Goal: Transaction & Acquisition: Purchase product/service

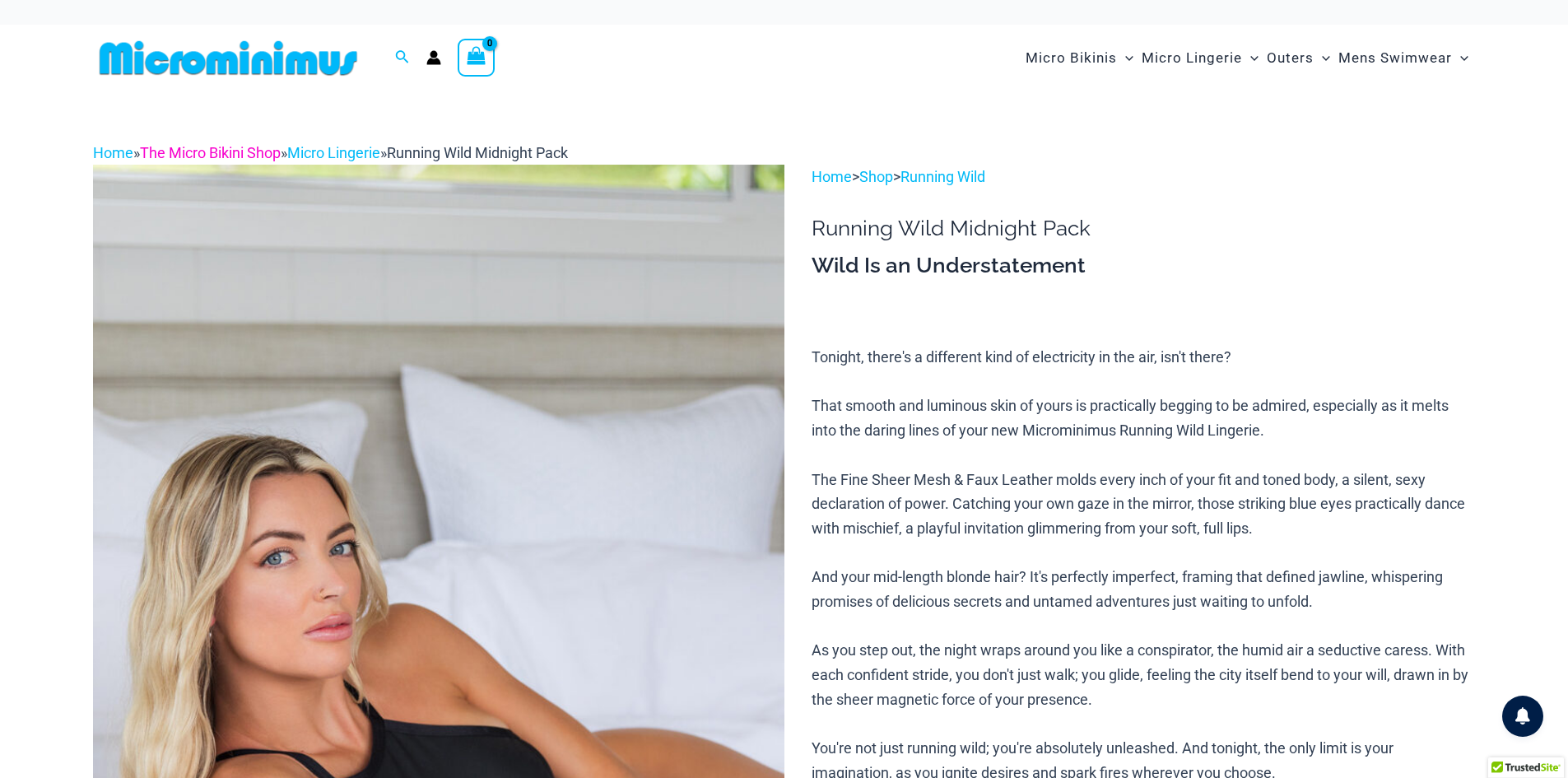
click at [175, 157] on link "The Micro Bikini Shop" at bounding box center [210, 153] width 141 height 17
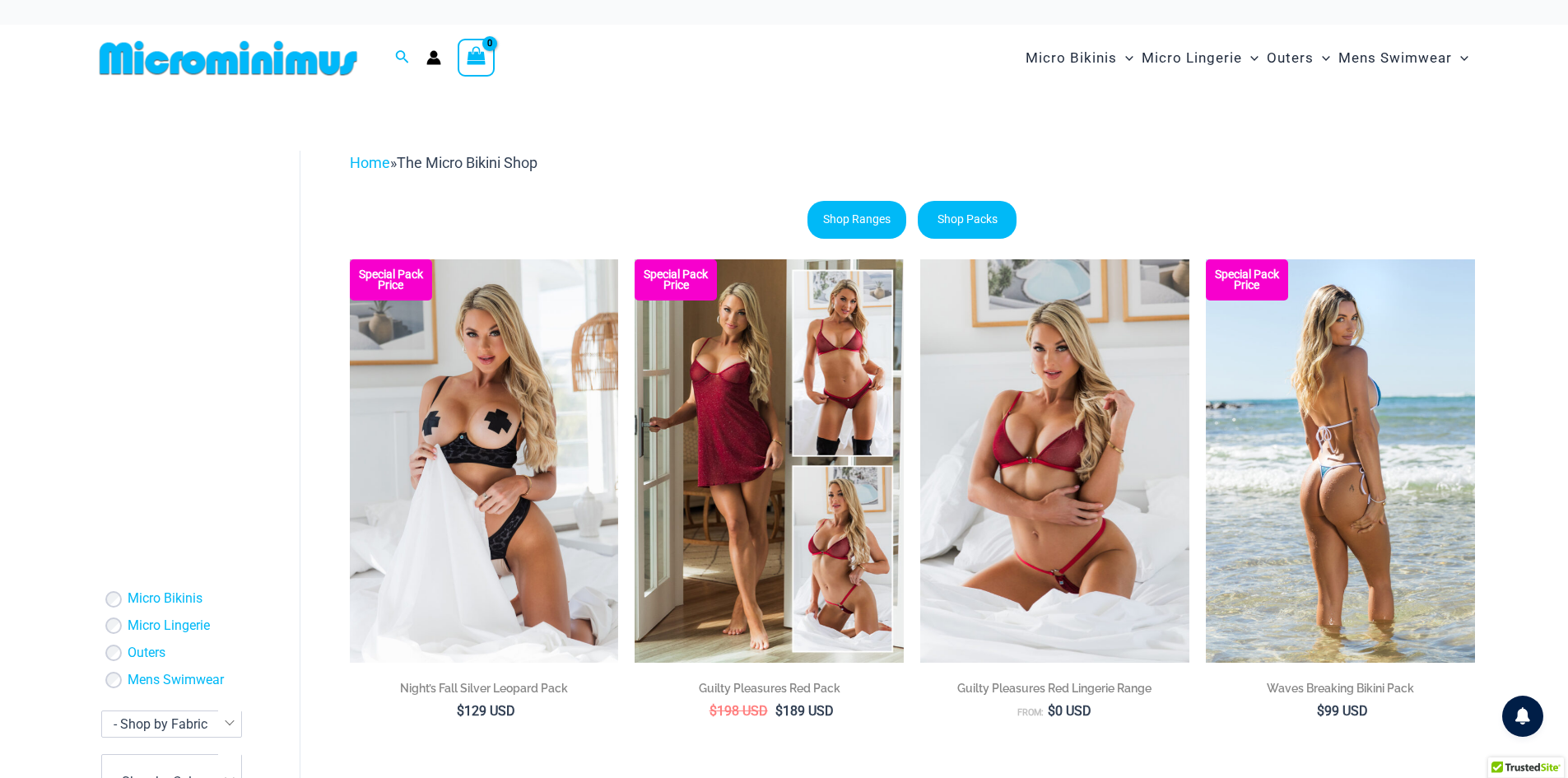
click at [1299, 438] on img at bounding box center [1340, 461] width 269 height 403
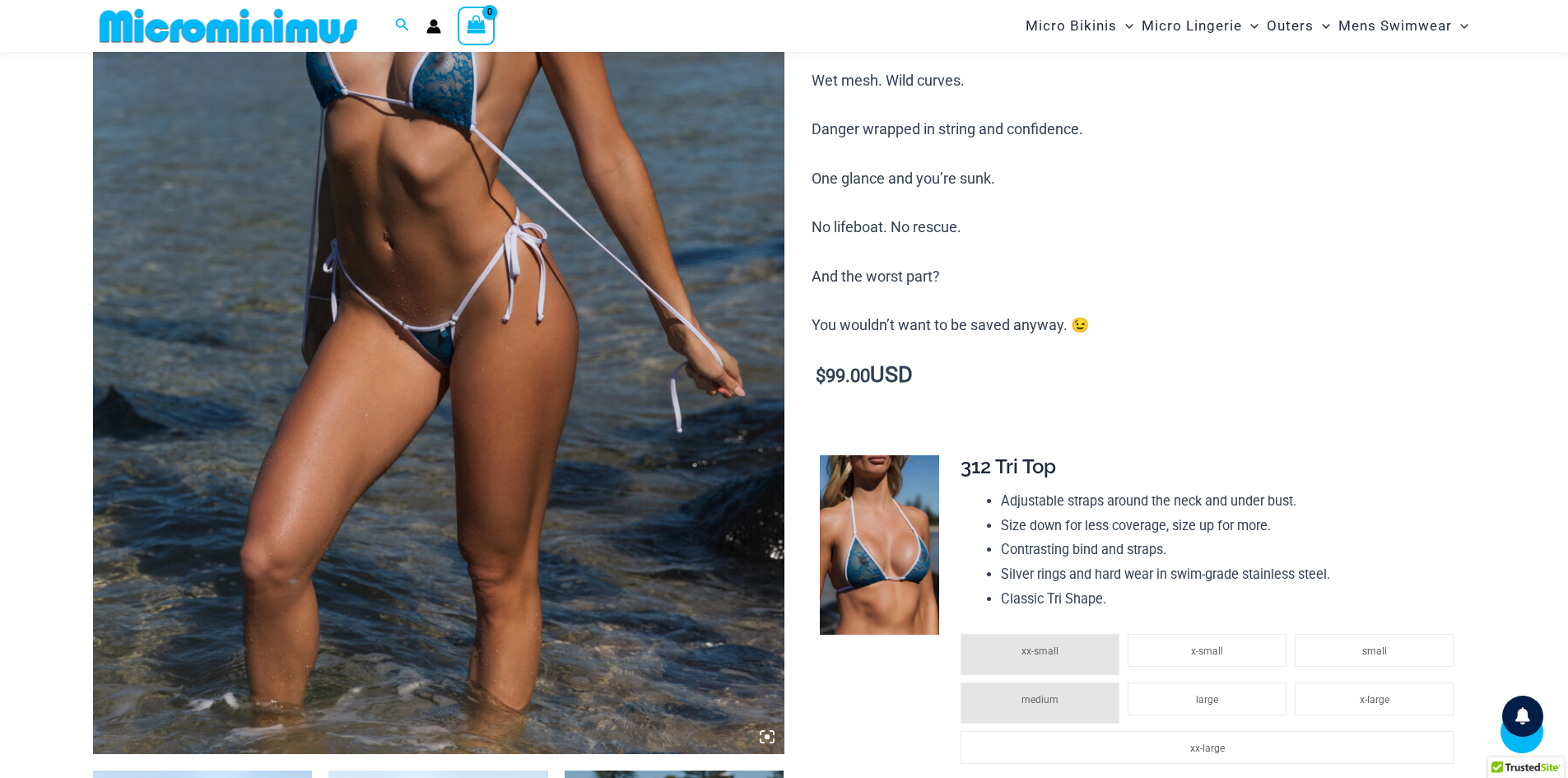
scroll to position [644, 0]
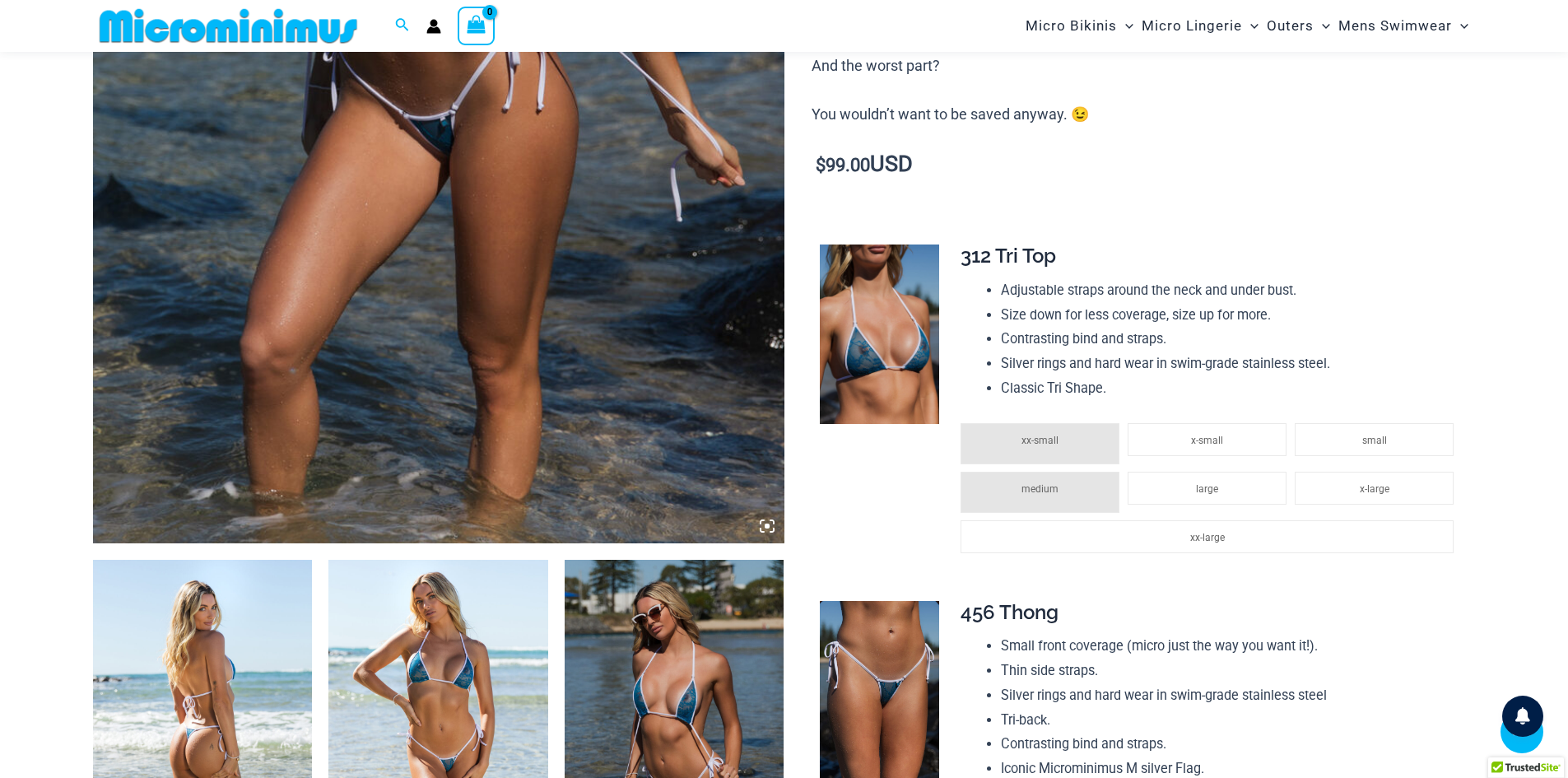
click at [760, 528] on icon at bounding box center [767, 526] width 15 height 15
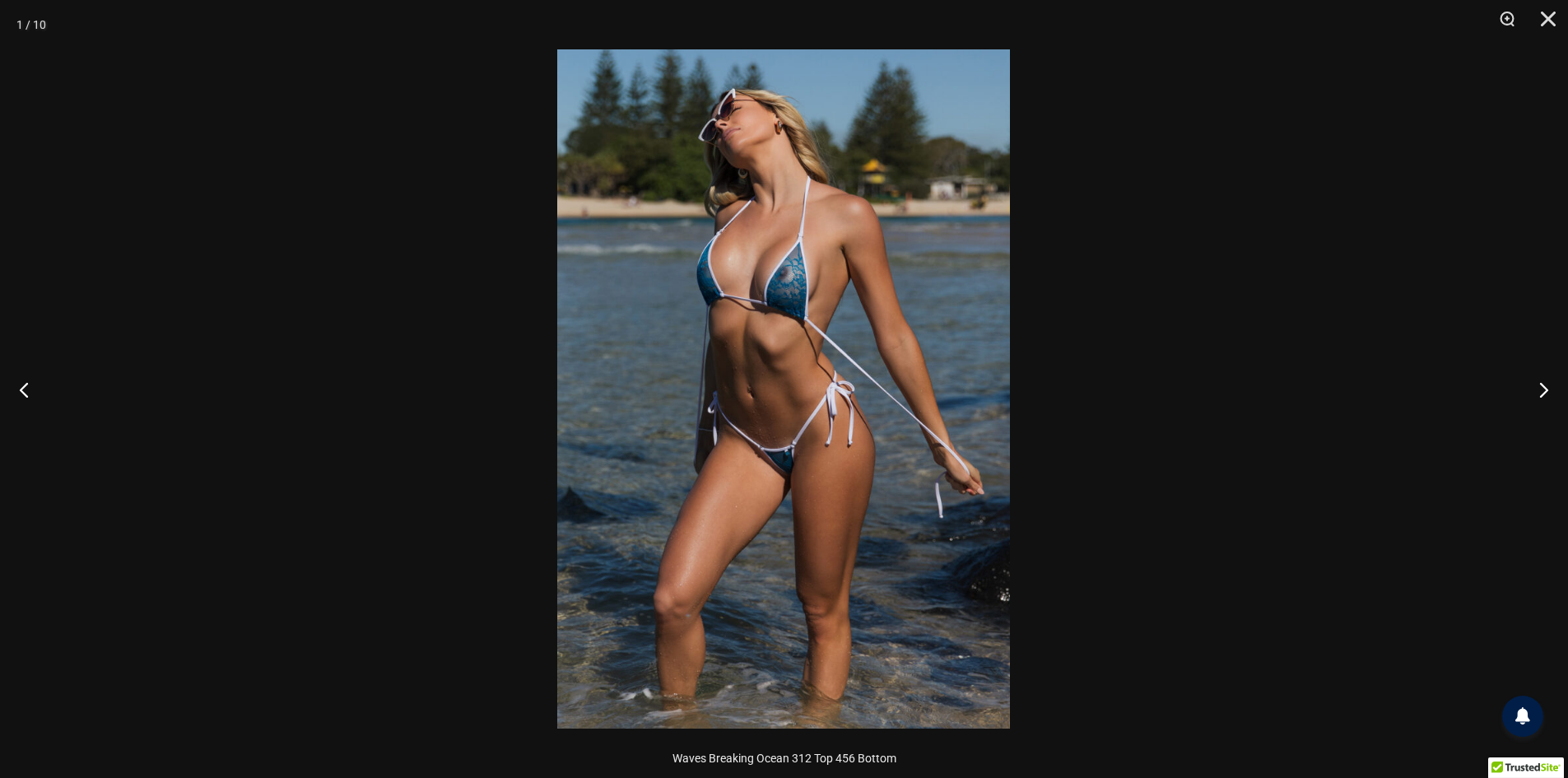
click at [743, 295] on img at bounding box center [783, 388] width 452 height 679
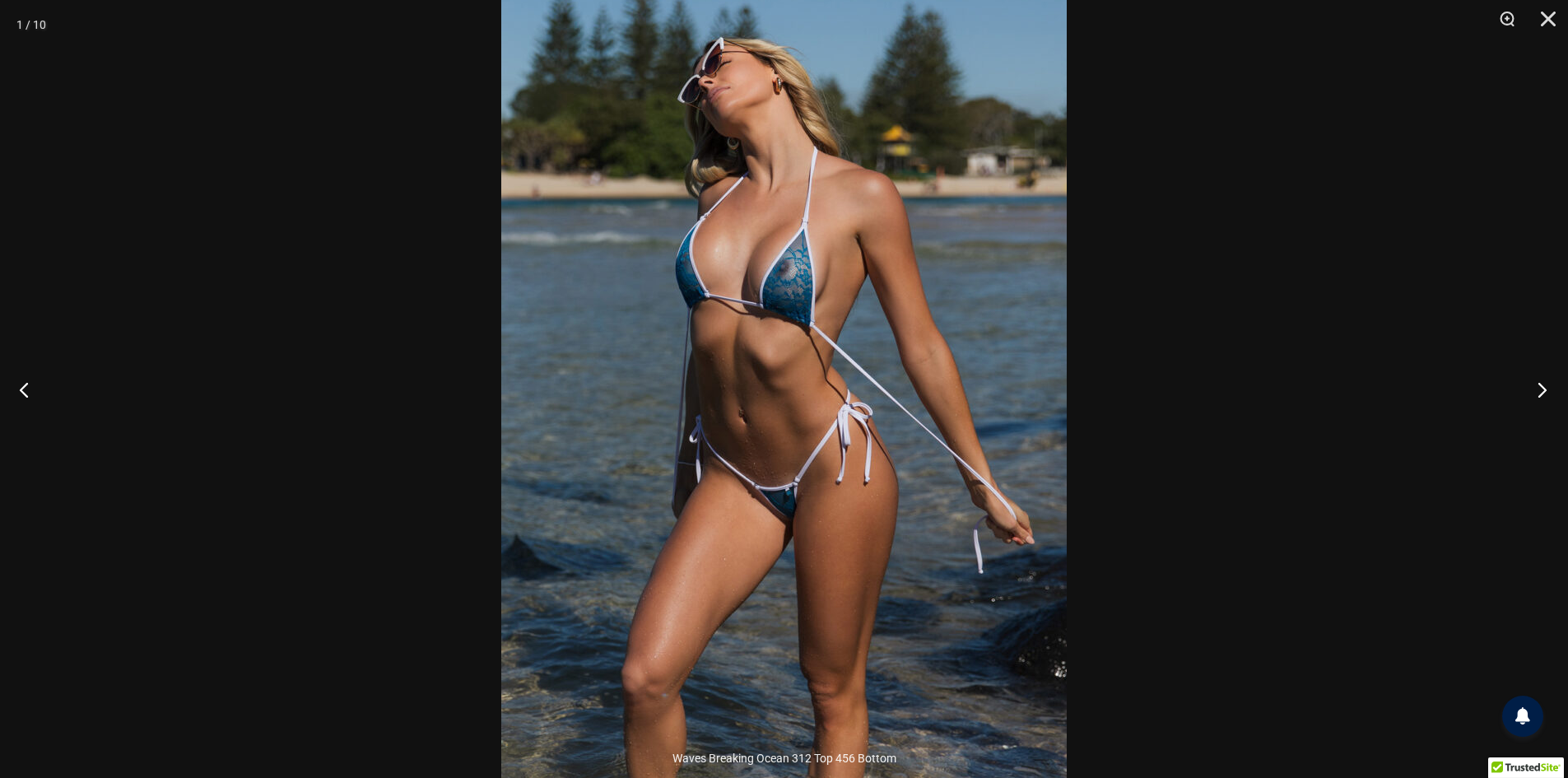
click at [1539, 414] on button "Next" at bounding box center [1536, 389] width 61 height 82
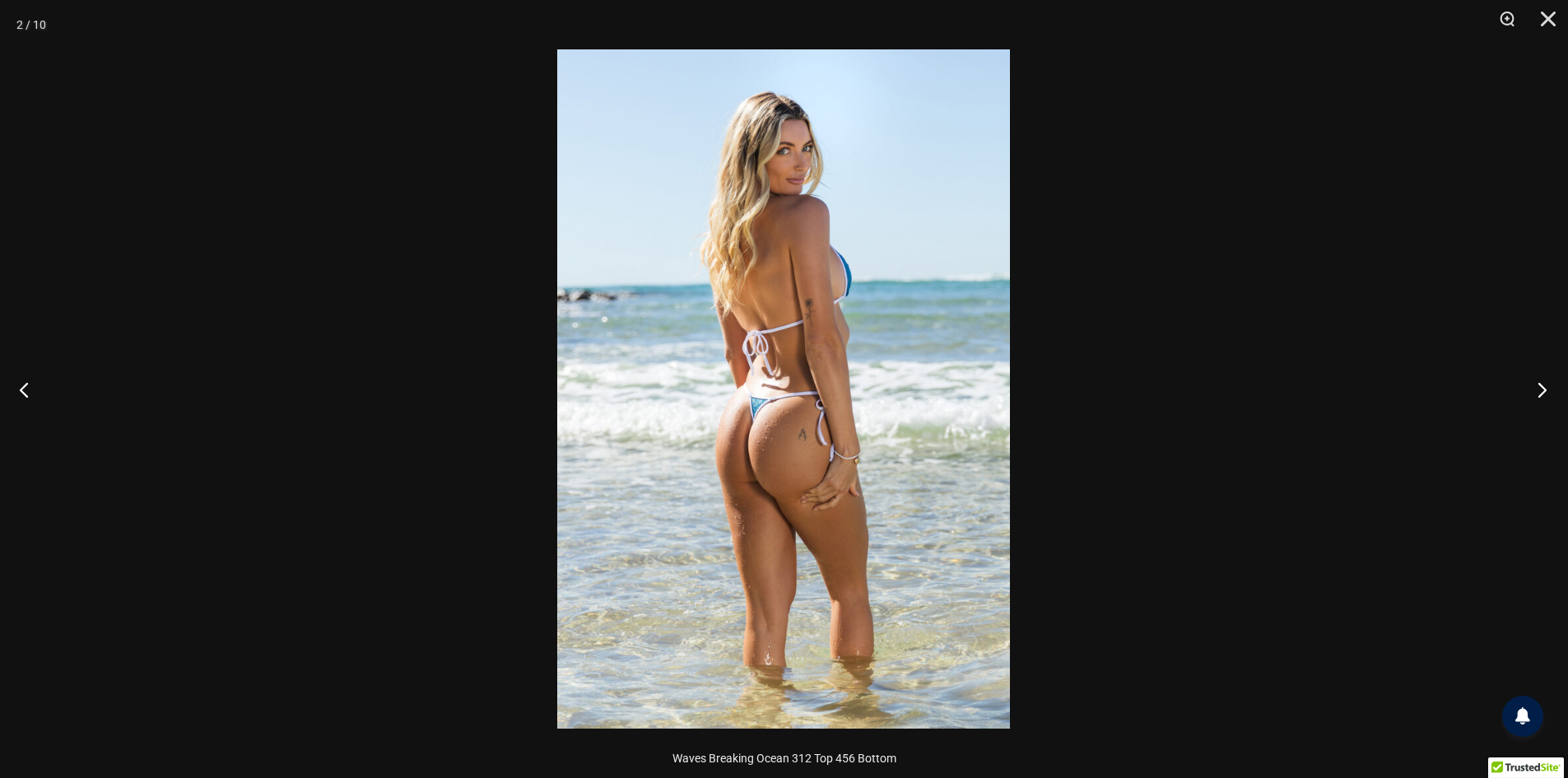
click at [1539, 414] on button "Next" at bounding box center [1536, 389] width 61 height 82
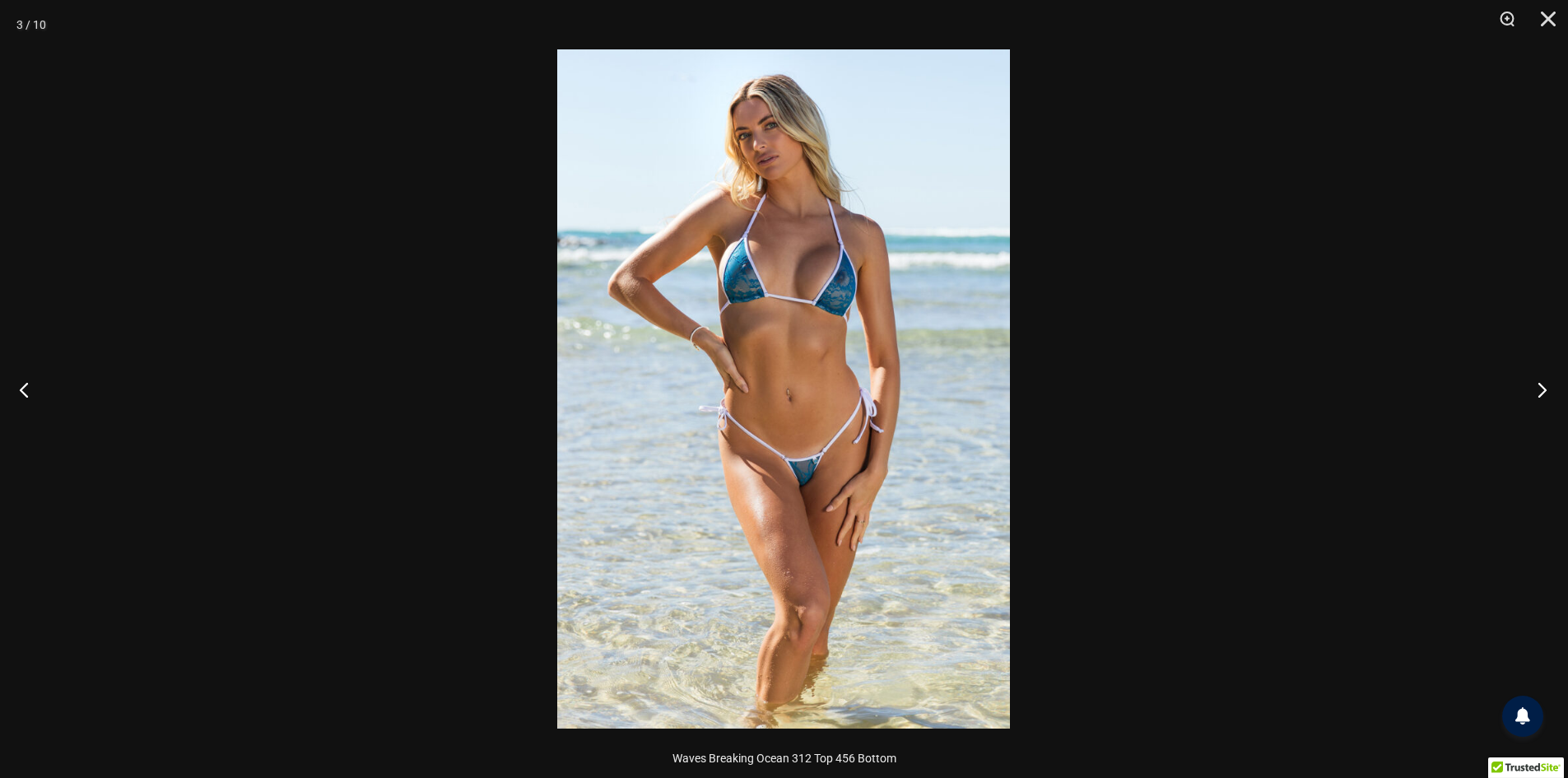
click at [1539, 414] on button "Next" at bounding box center [1536, 389] width 61 height 82
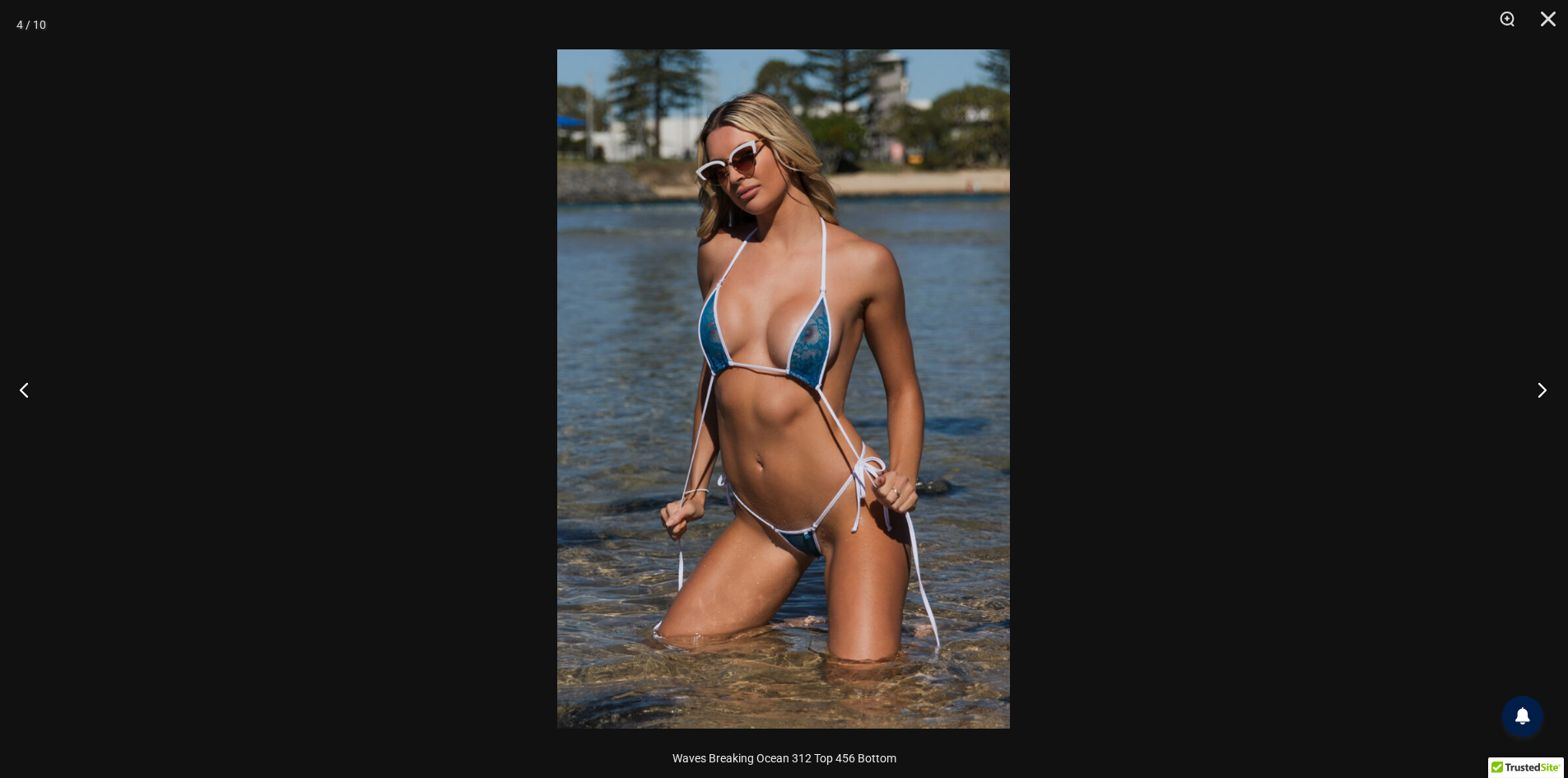
click at [1539, 414] on button "Next" at bounding box center [1536, 389] width 61 height 82
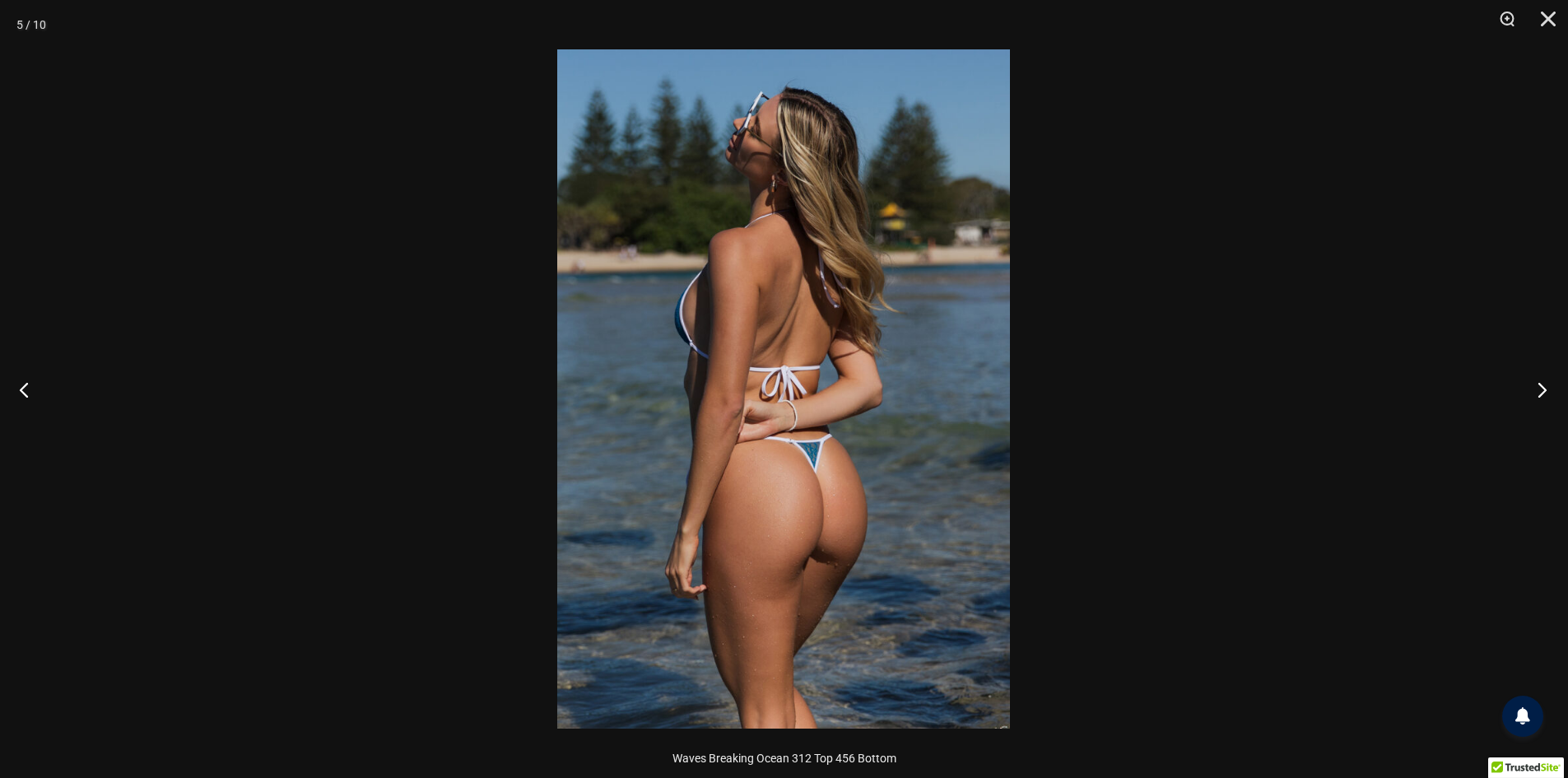
click at [1539, 414] on button "Next" at bounding box center [1536, 389] width 61 height 82
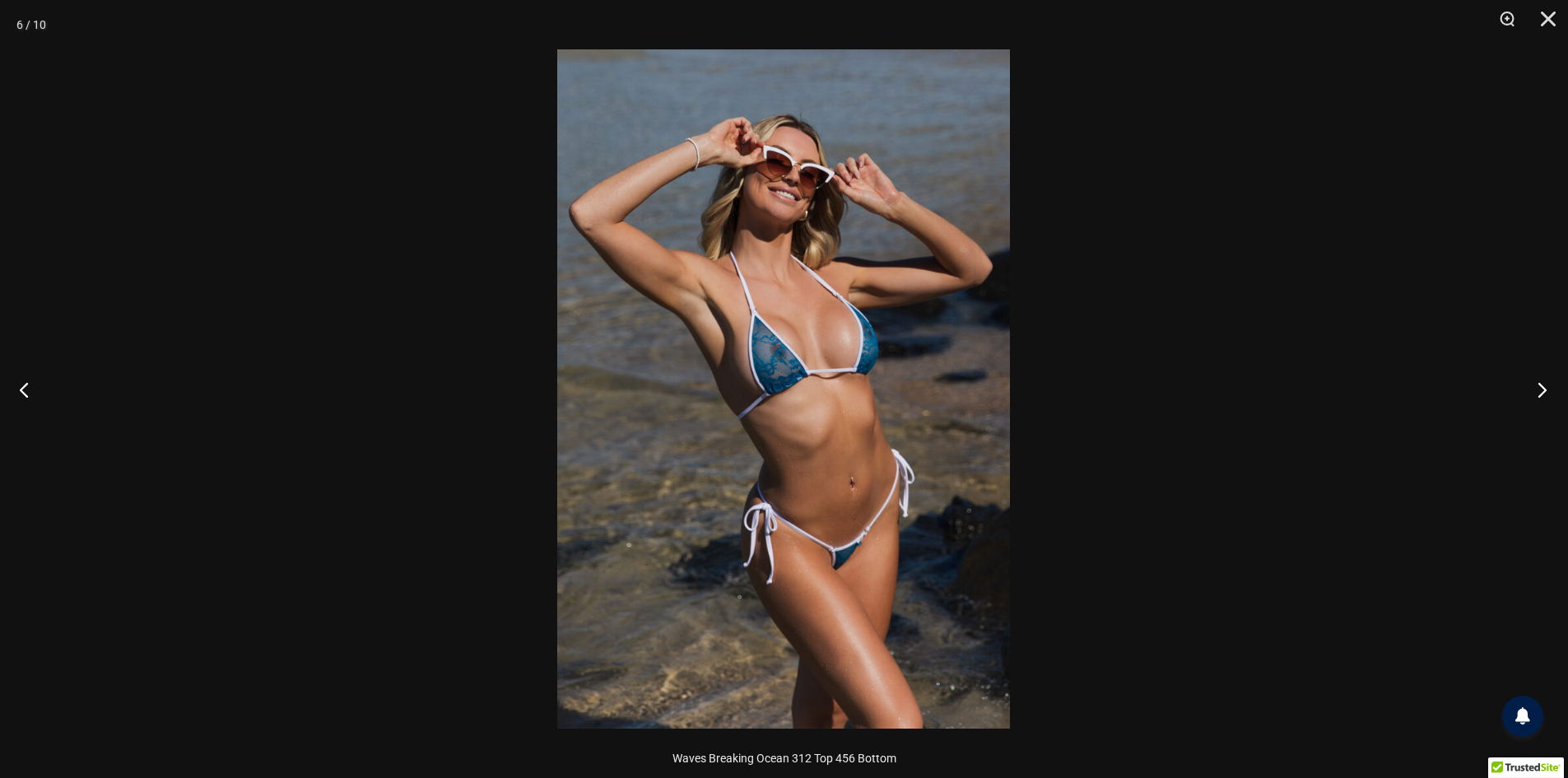
click at [1539, 414] on button "Next" at bounding box center [1536, 389] width 61 height 82
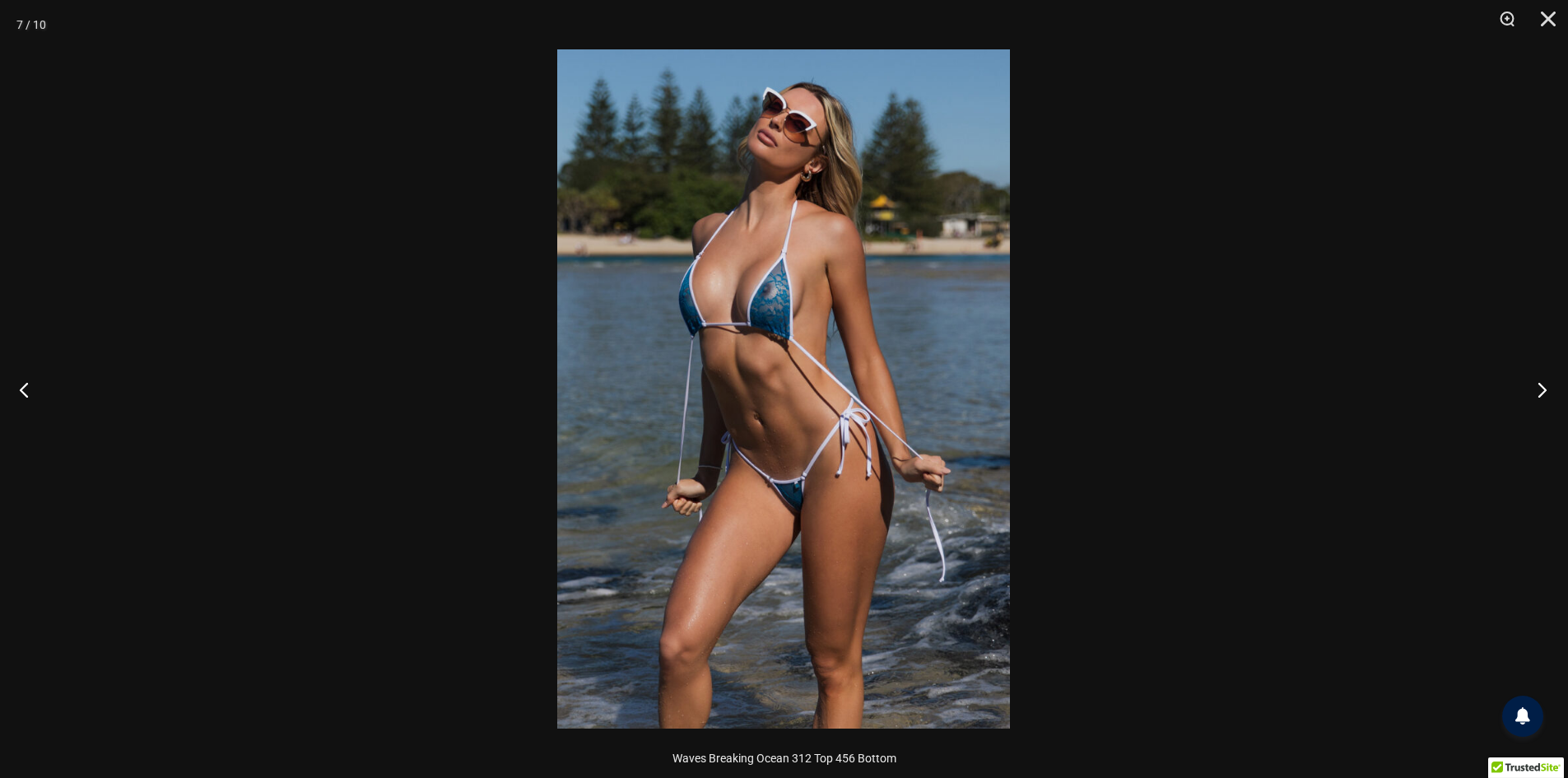
click at [1539, 414] on button "Next" at bounding box center [1536, 389] width 61 height 82
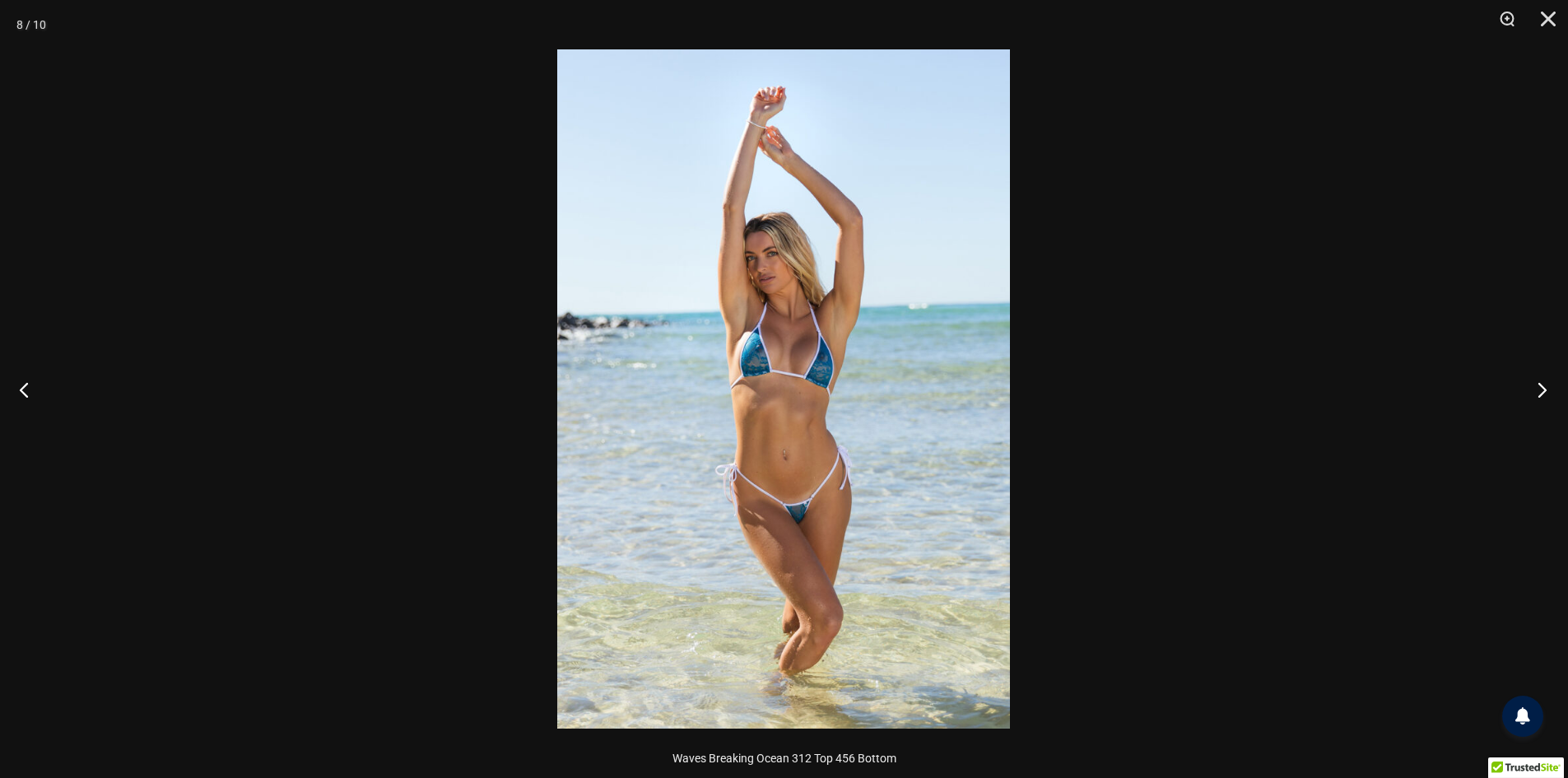
click at [1539, 414] on button "Next" at bounding box center [1536, 389] width 61 height 82
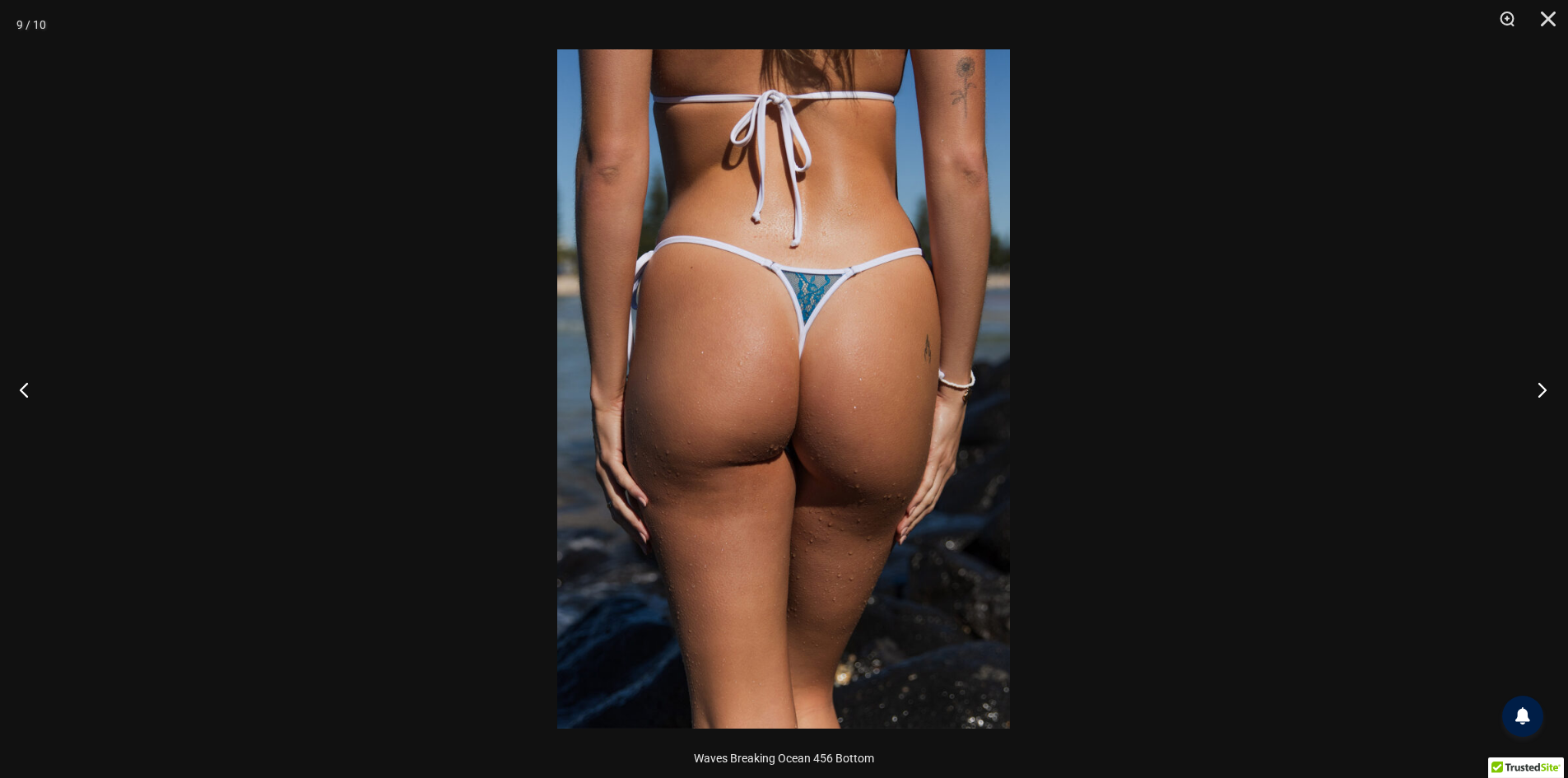
click at [1539, 414] on button "Next" at bounding box center [1536, 389] width 61 height 82
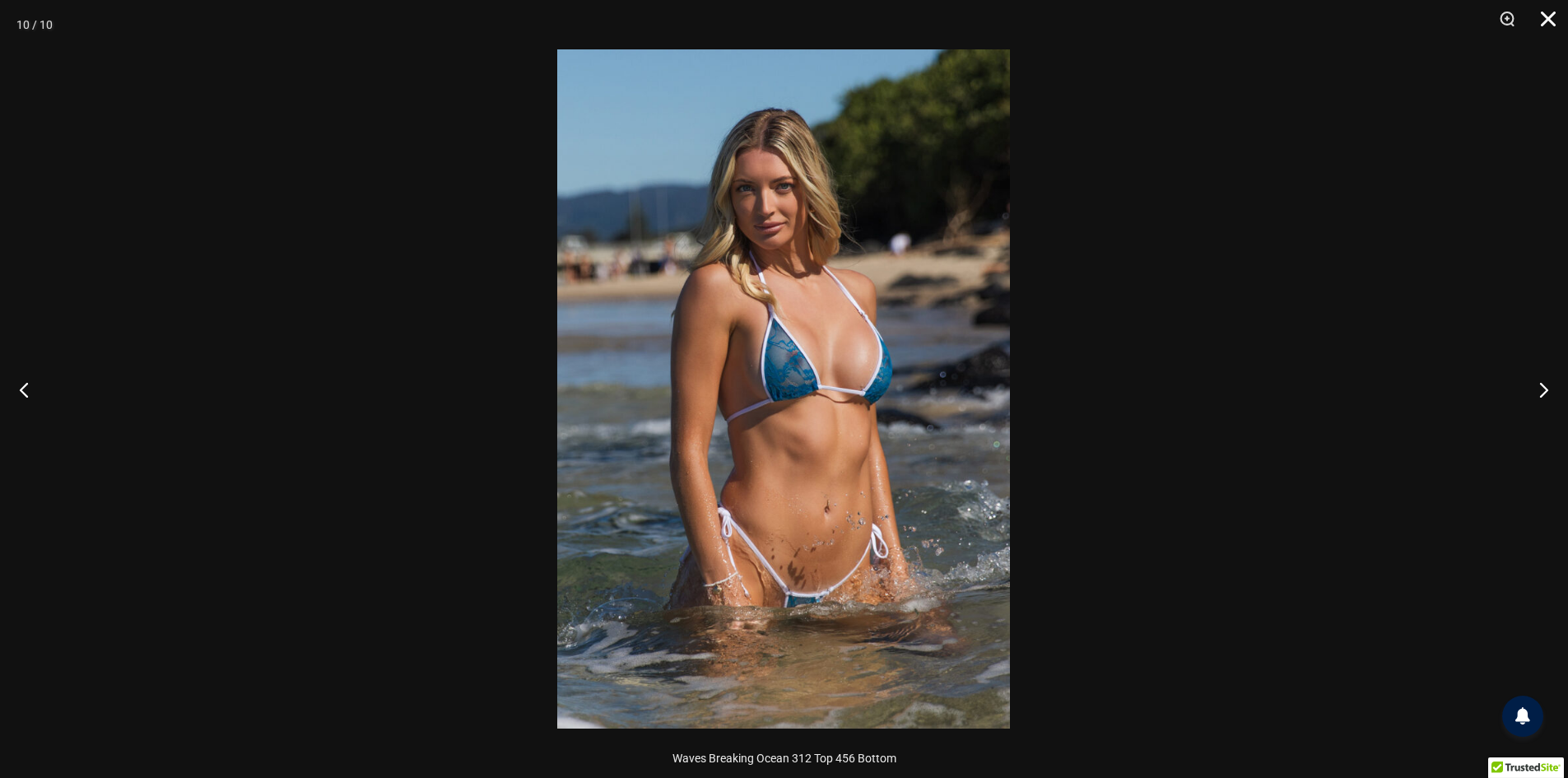
click at [1548, 15] on button "Close" at bounding box center [1543, 25] width 42 height 49
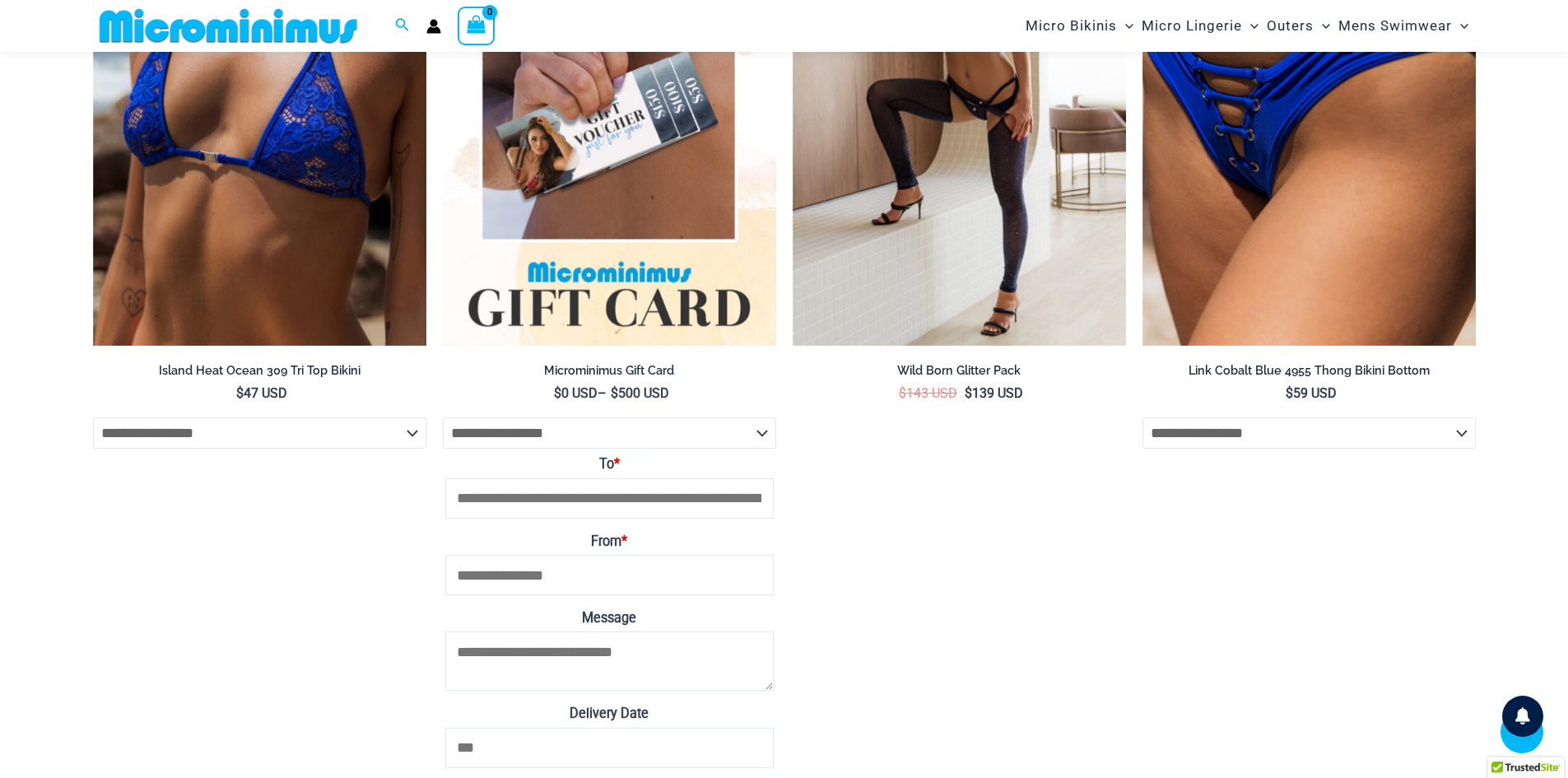
scroll to position [2372, 0]
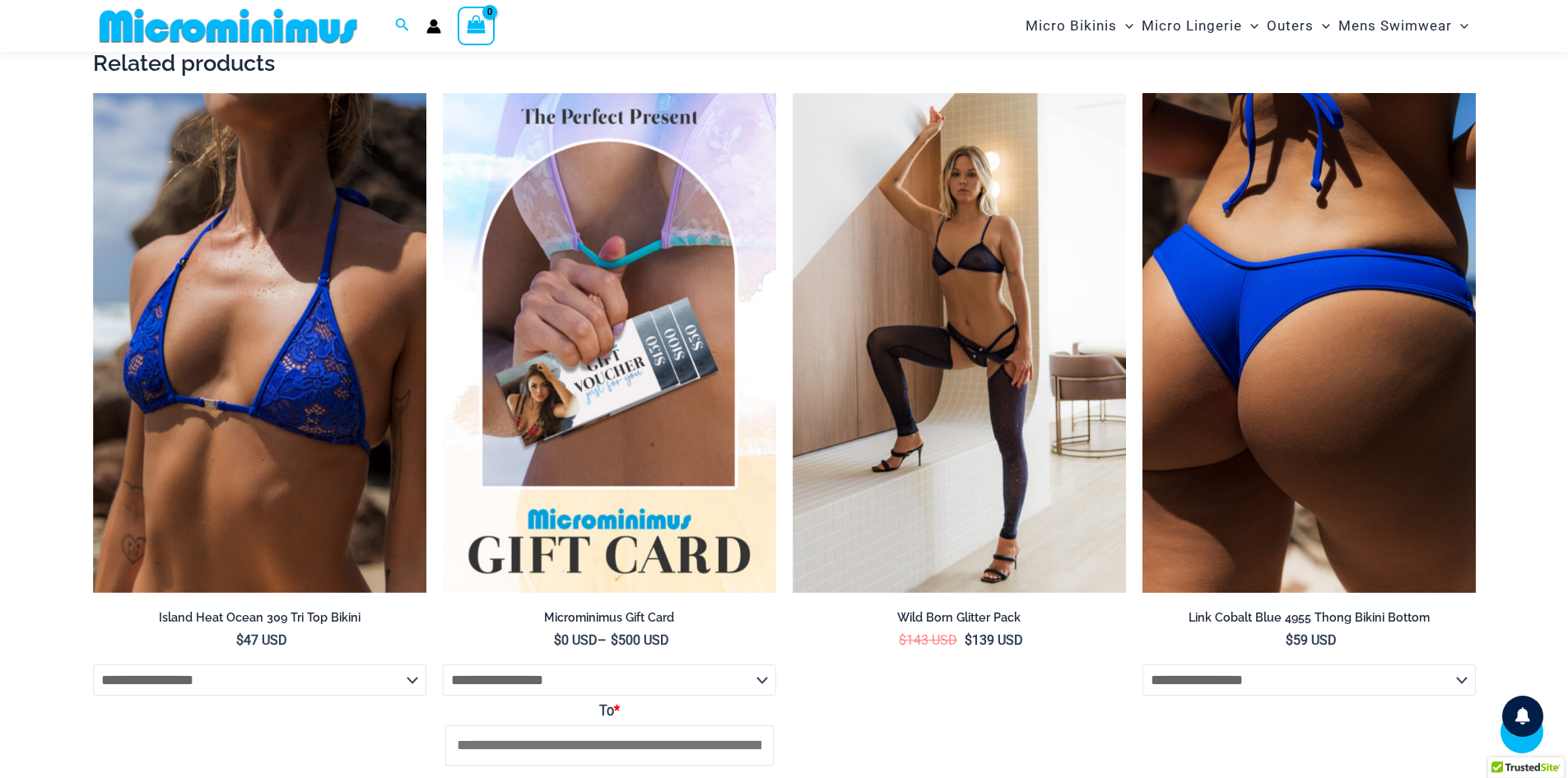
click at [1346, 397] on img at bounding box center [1308, 343] width 333 height 500
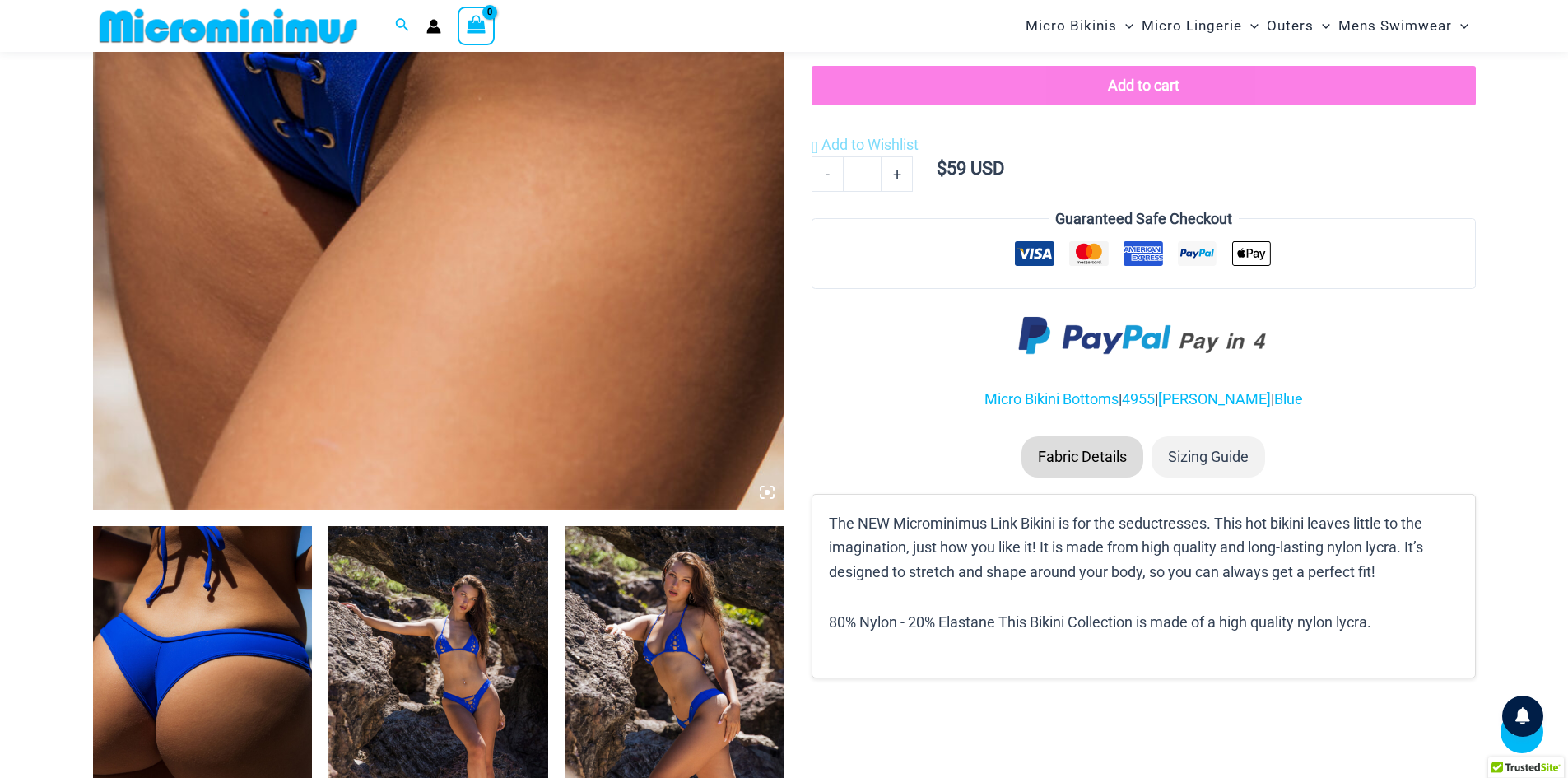
scroll to position [972, 0]
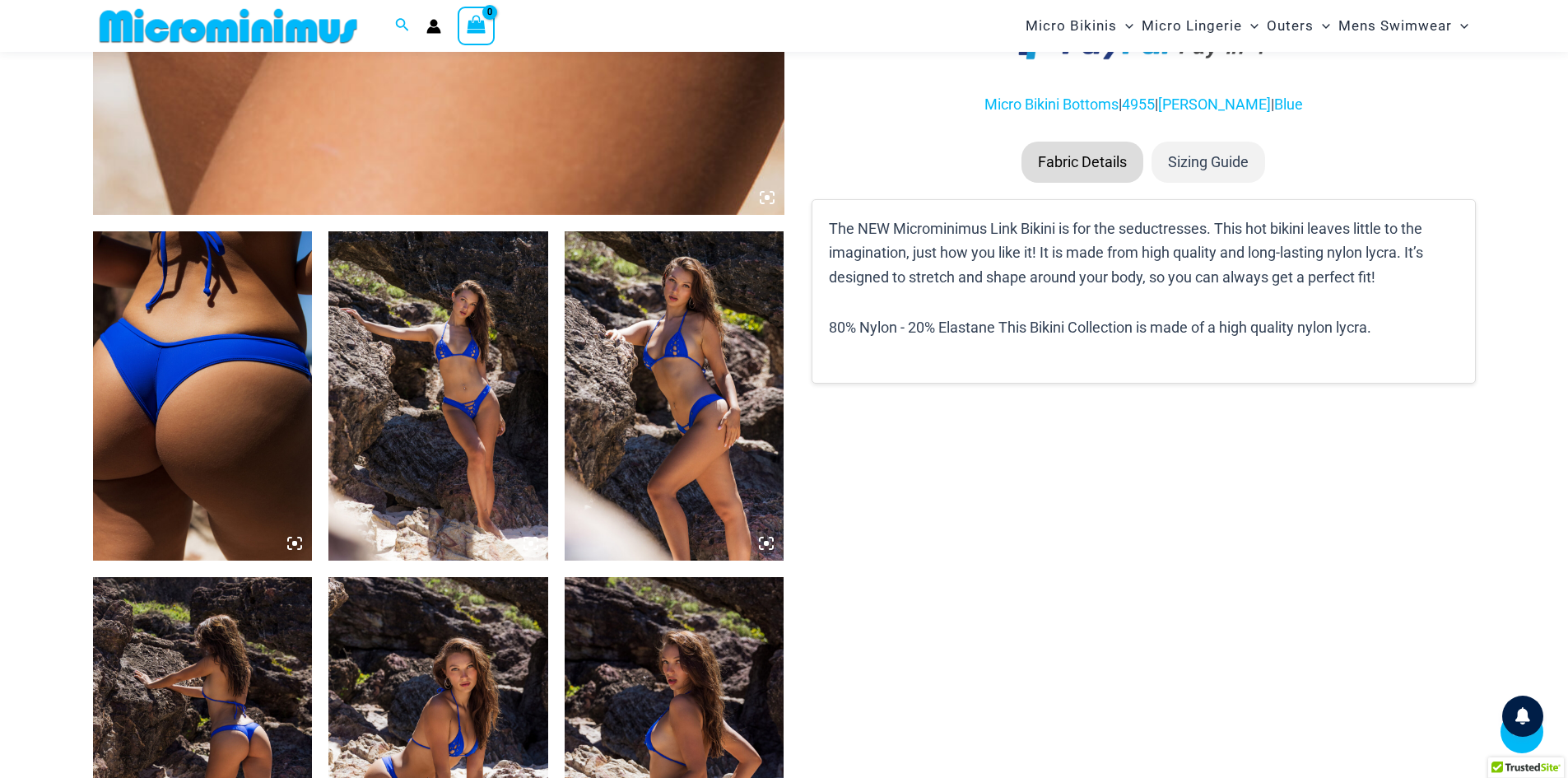
click at [464, 295] on img at bounding box center [438, 396] width 220 height 330
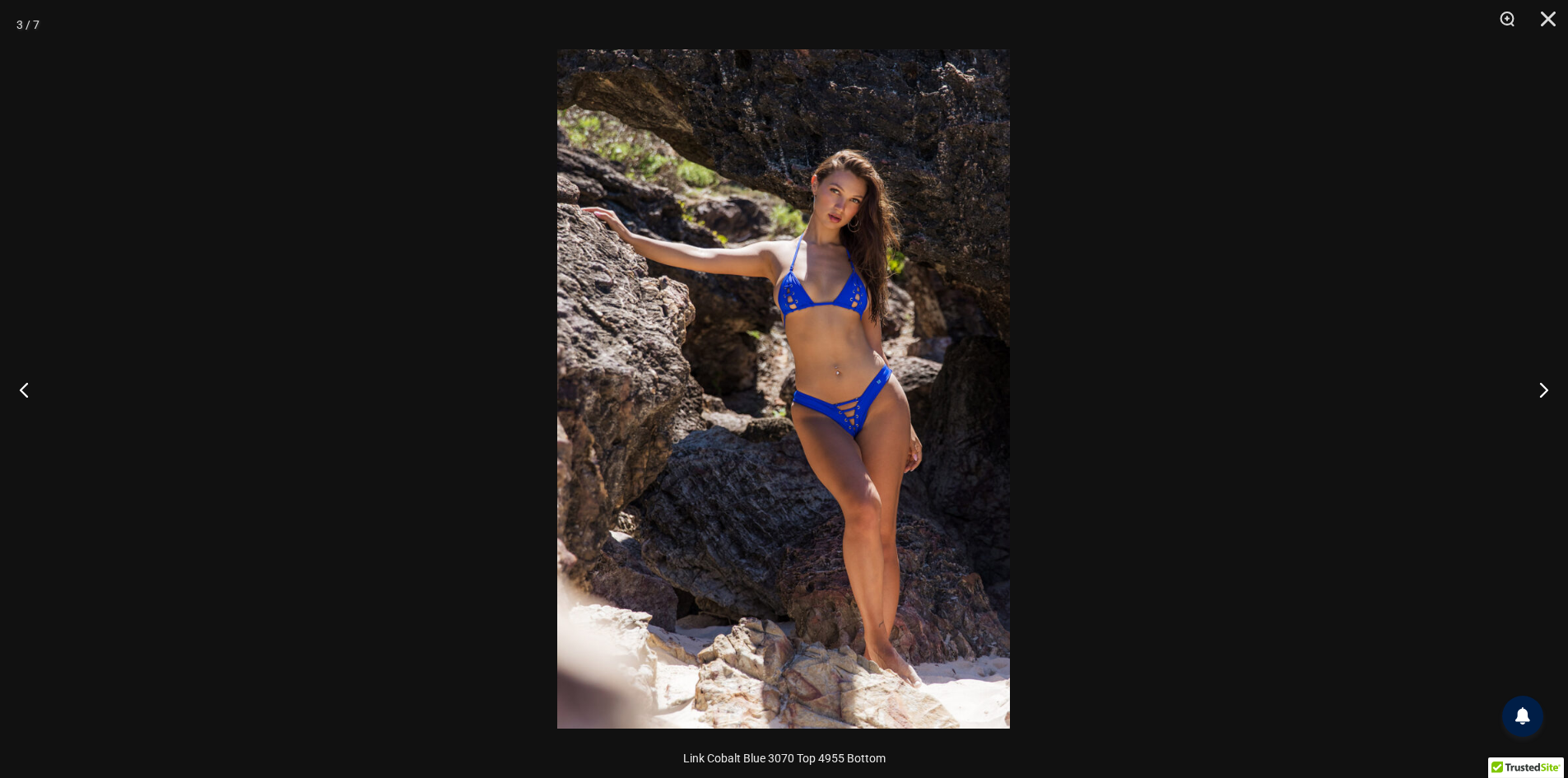
click at [809, 310] on img at bounding box center [783, 388] width 452 height 679
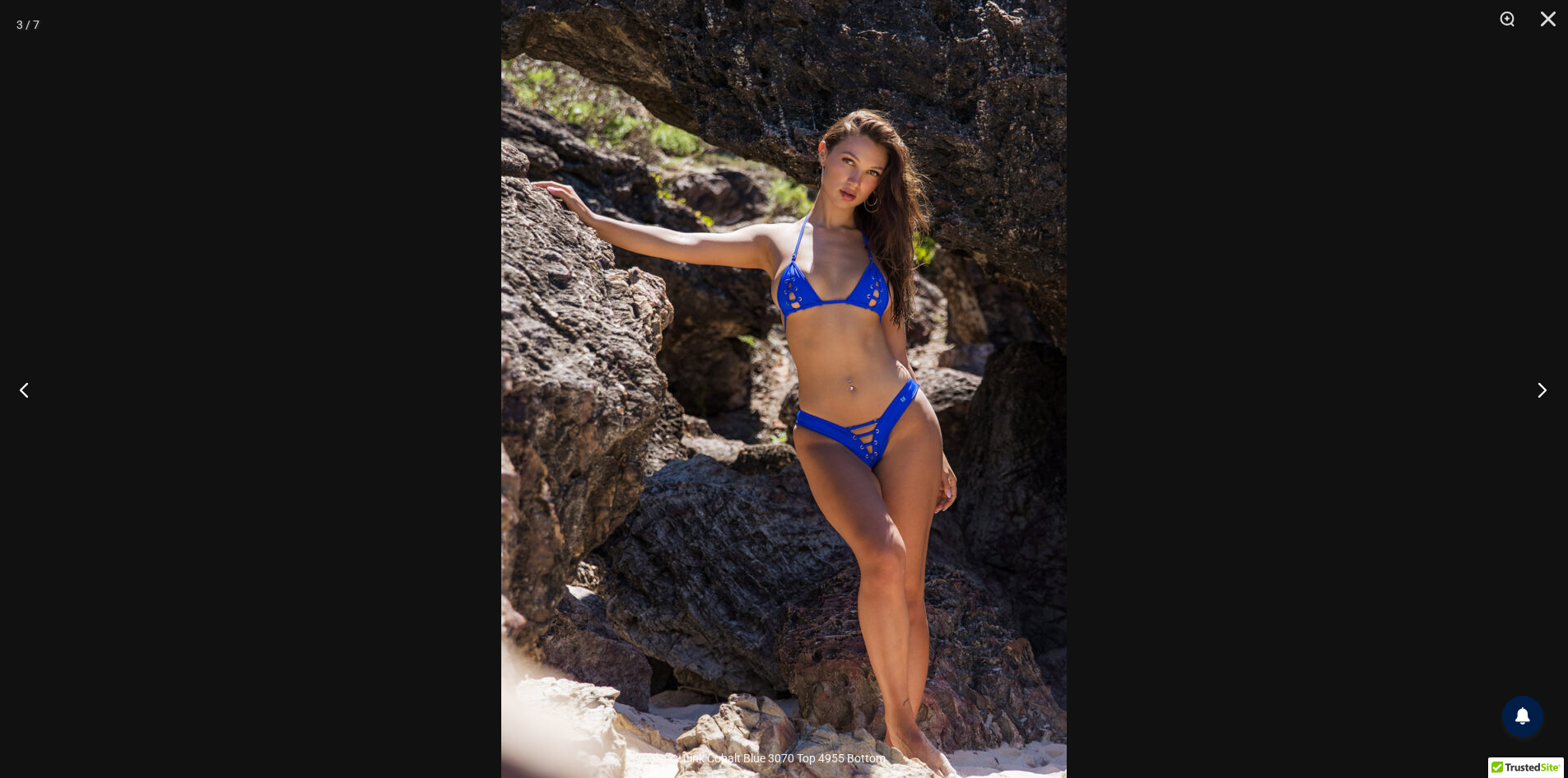
click at [1534, 381] on button "Next" at bounding box center [1536, 389] width 61 height 82
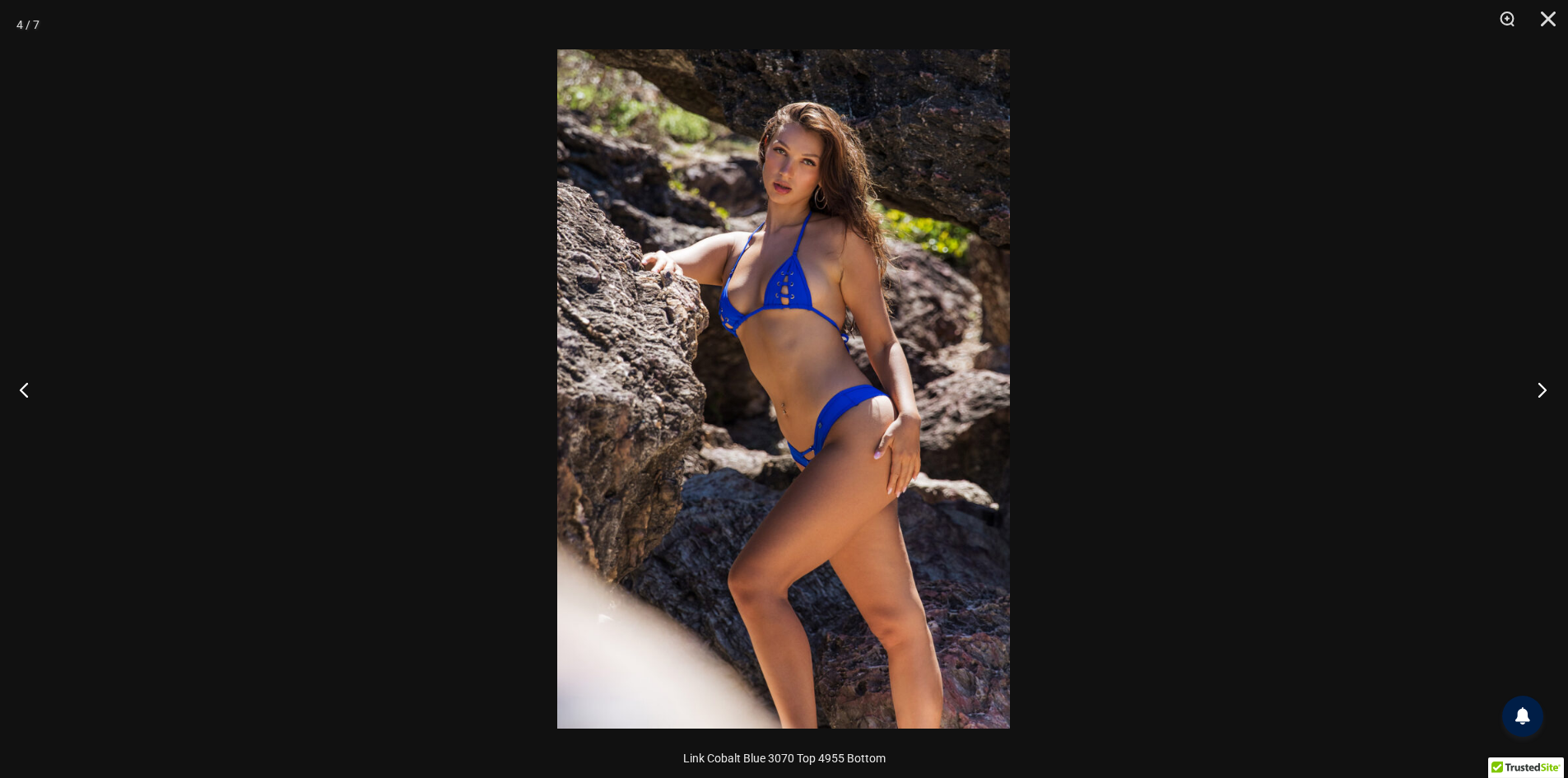
click at [1534, 381] on button "Next" at bounding box center [1536, 389] width 61 height 82
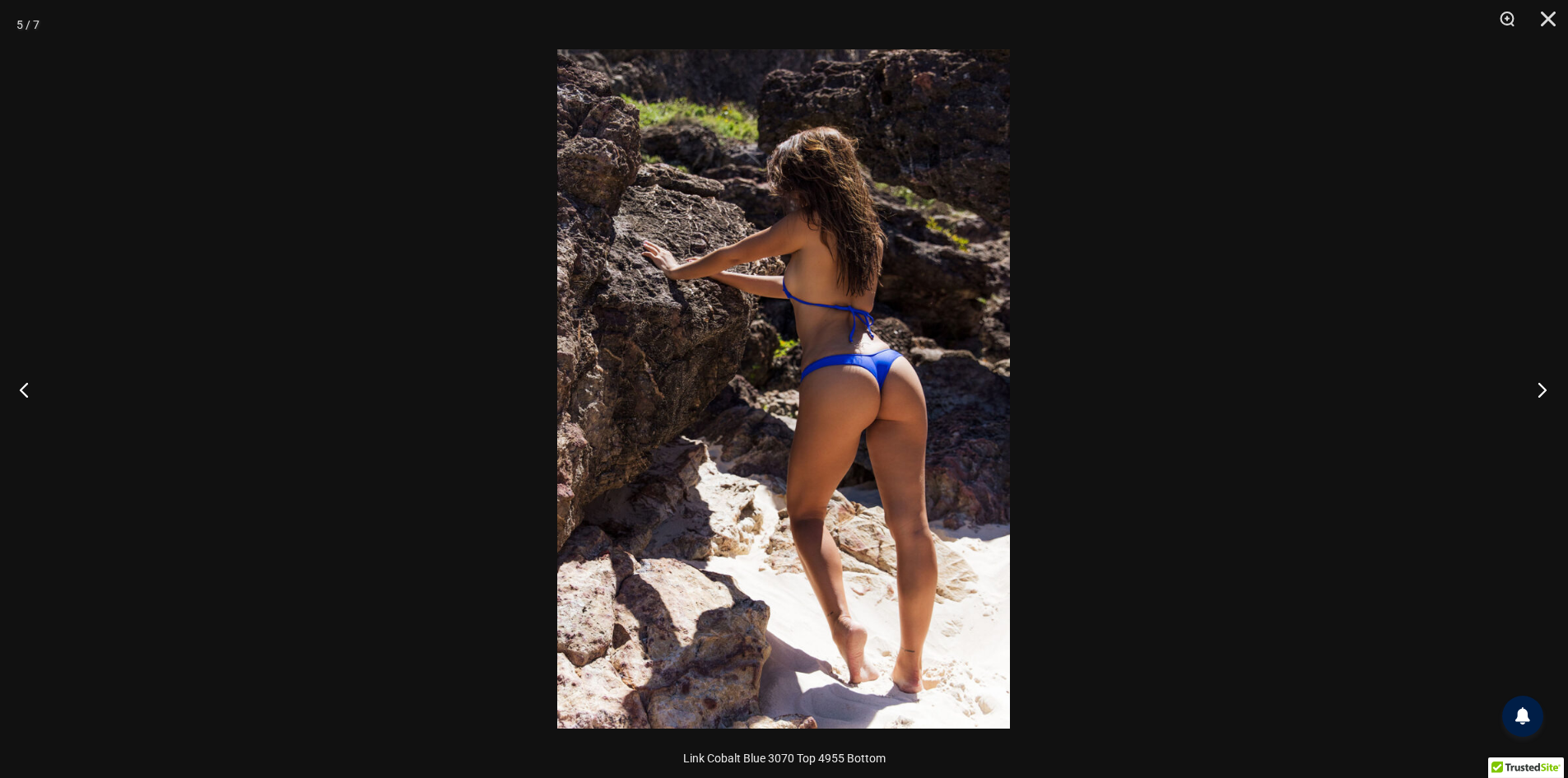
click at [1534, 381] on button "Next" at bounding box center [1536, 389] width 61 height 82
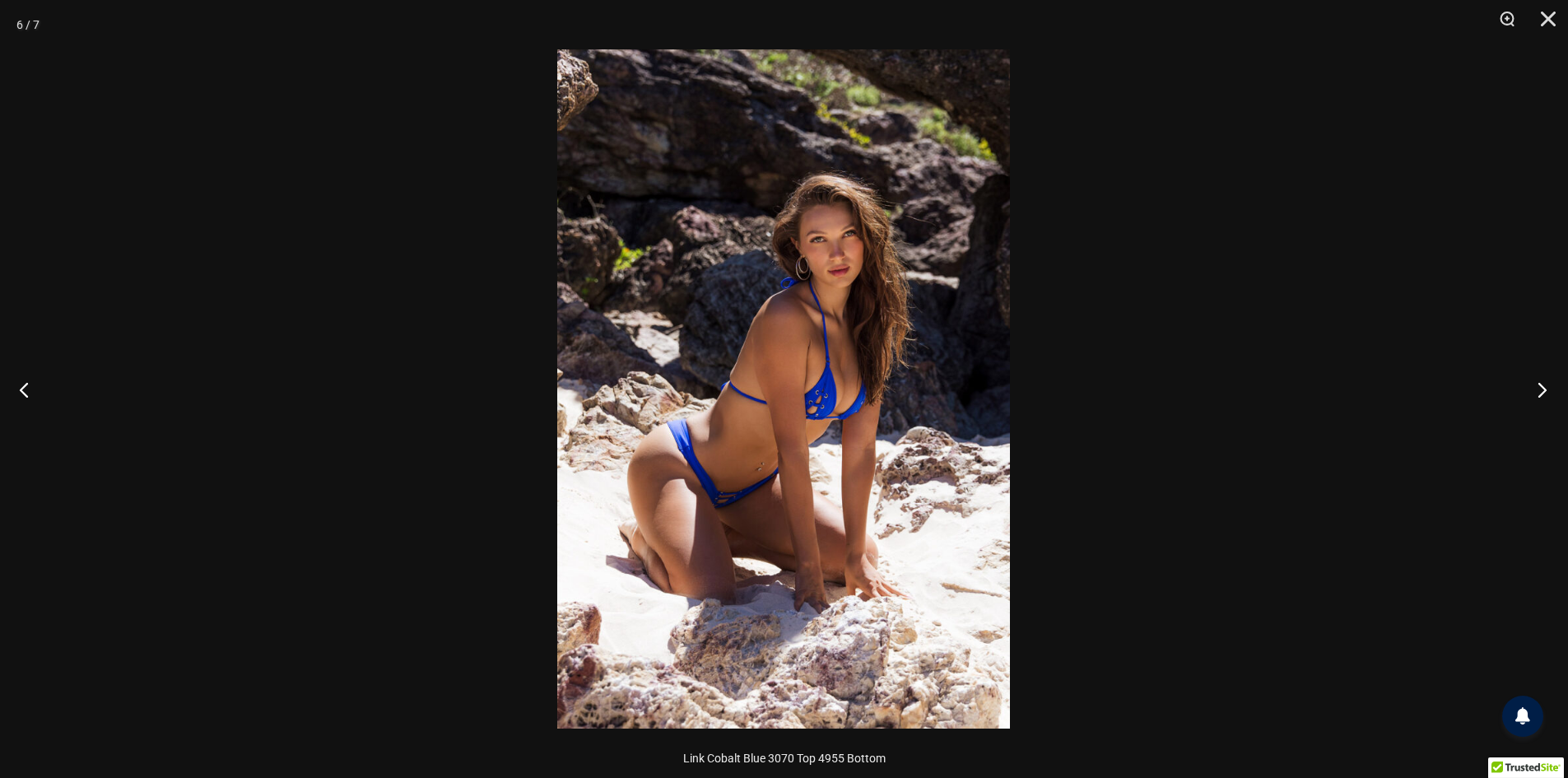
click at [1534, 381] on button "Next" at bounding box center [1536, 389] width 61 height 82
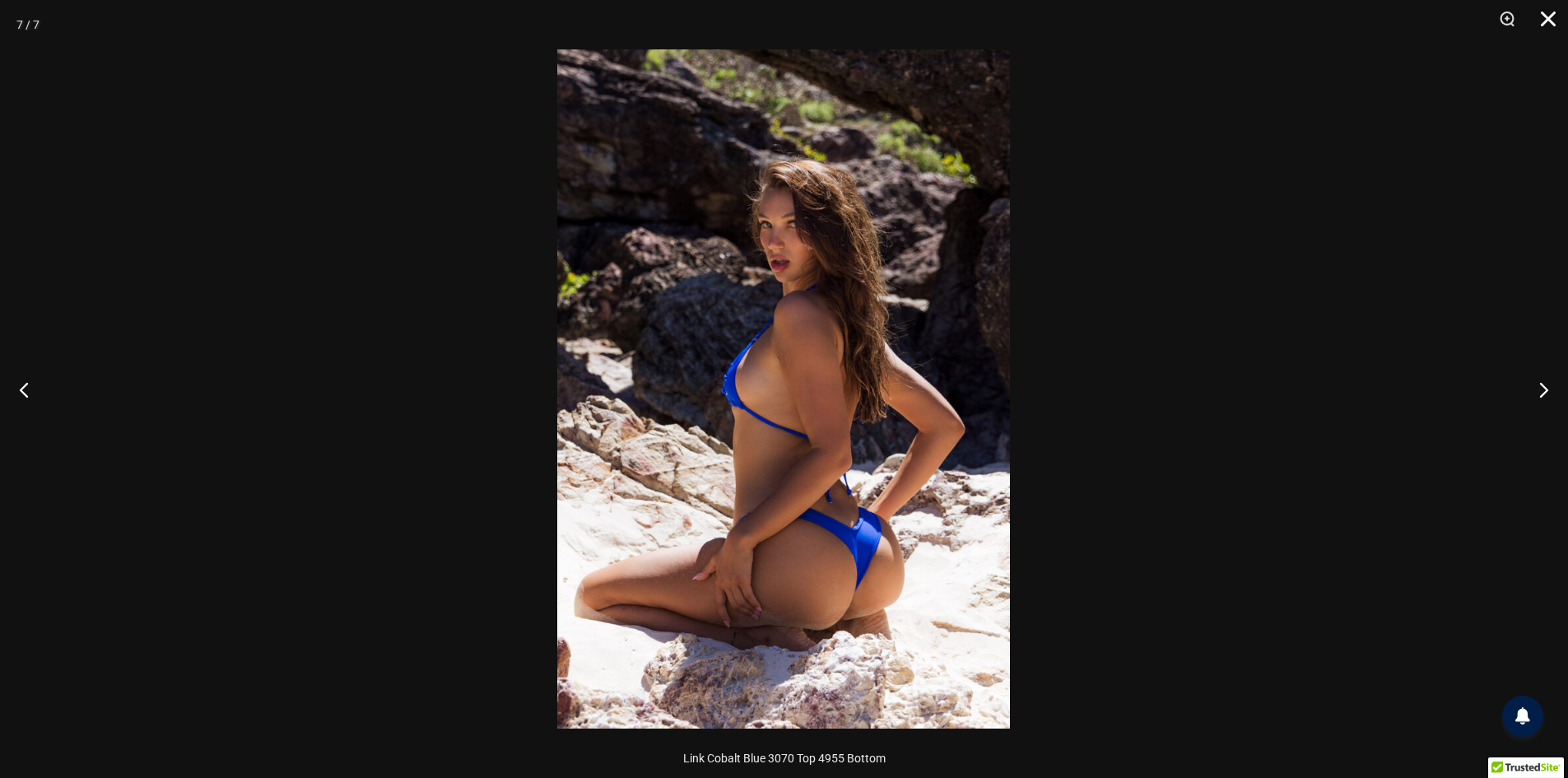
click at [1558, 15] on button "Close" at bounding box center [1543, 25] width 42 height 49
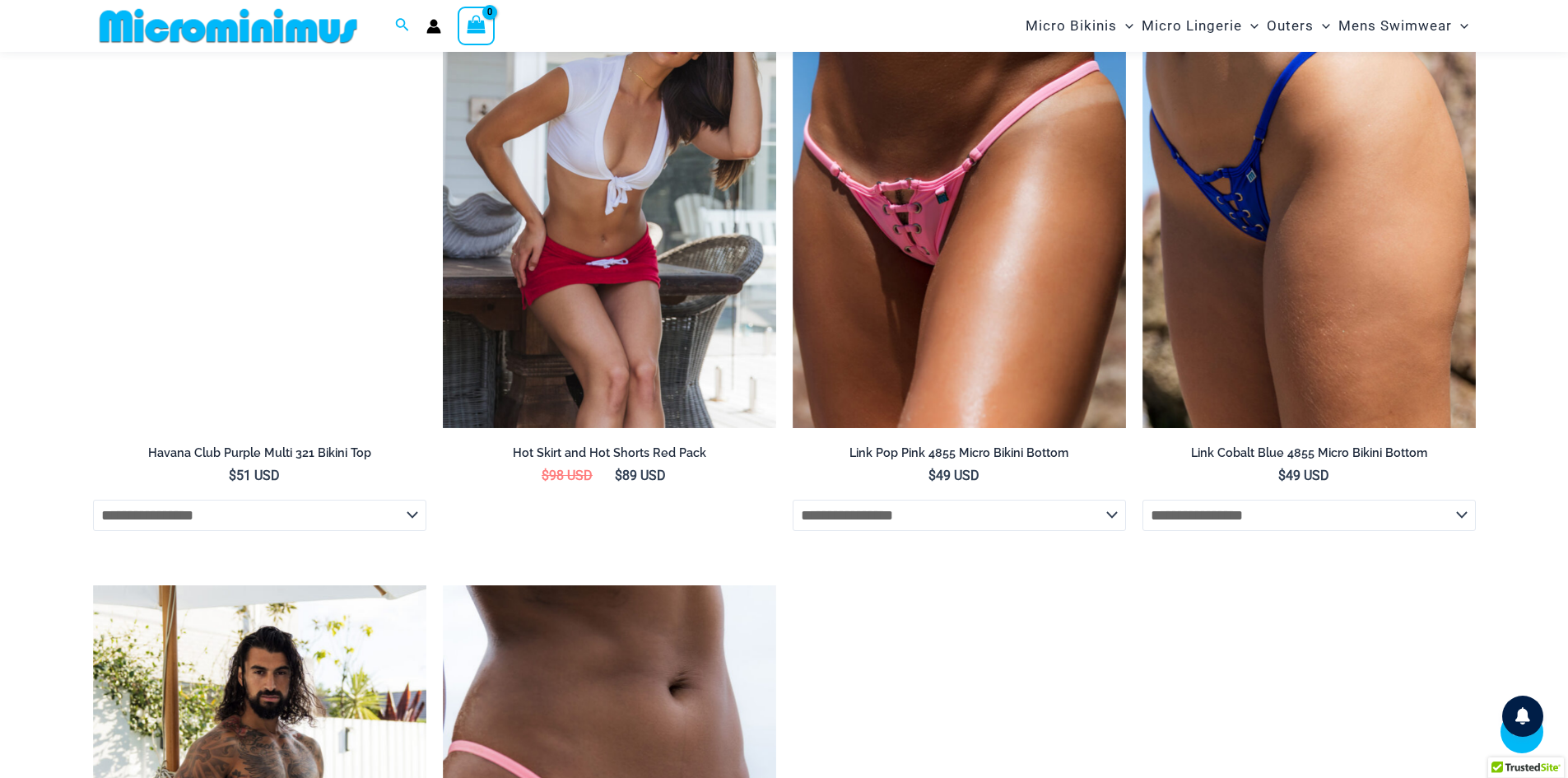
scroll to position [5909, 0]
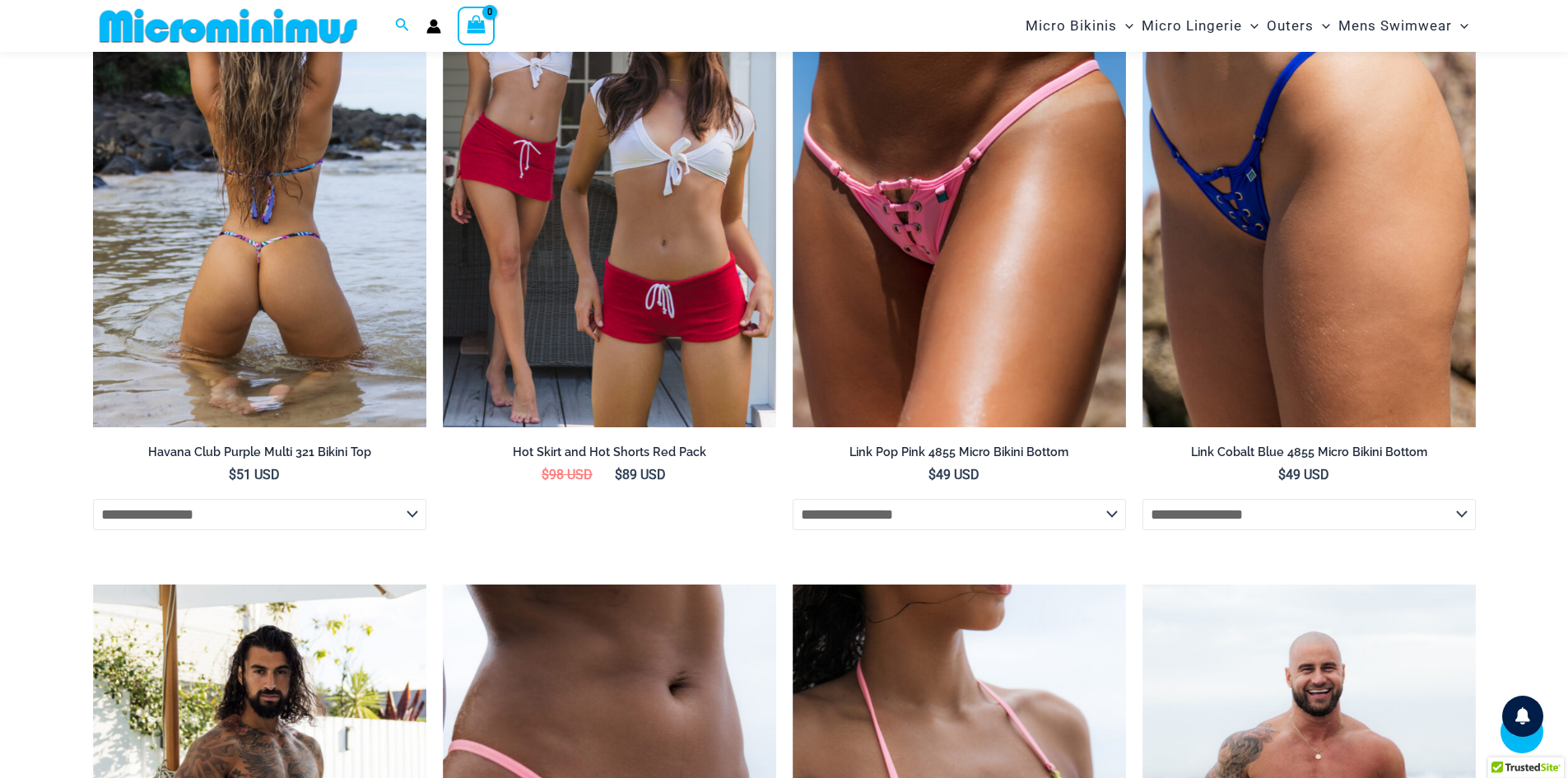
click at [294, 311] on img at bounding box center [259, 177] width 333 height 500
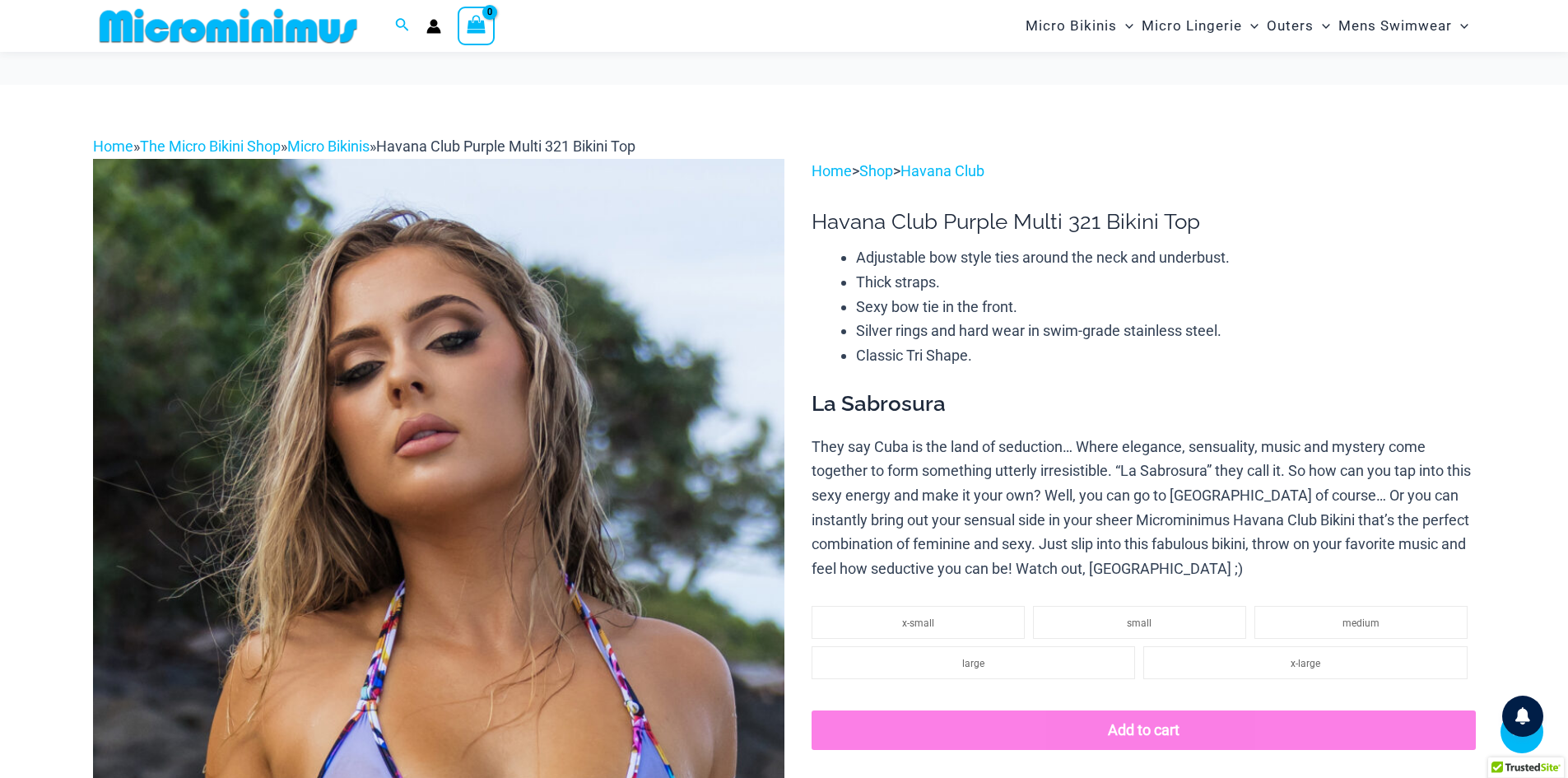
scroll to position [479, 0]
